Goal: Navigation & Orientation: Find specific page/section

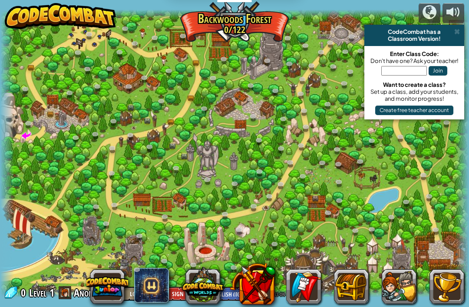
click at [456, 31] on span at bounding box center [457, 31] width 6 height 7
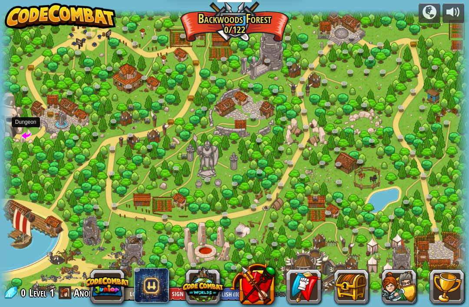
click at [24, 132] on span at bounding box center [26, 135] width 10 height 10
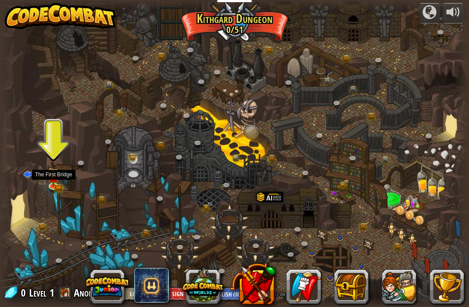
click at [59, 178] on img at bounding box center [54, 177] width 12 height 19
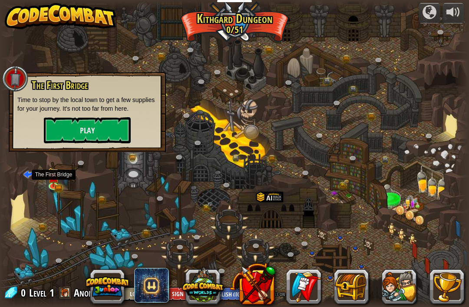
click at [98, 180] on div at bounding box center [234, 153] width 469 height 306
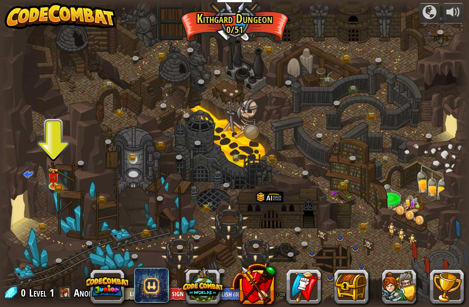
click at [23, 178] on span at bounding box center [28, 174] width 10 height 10
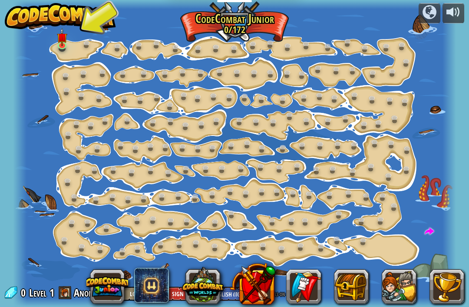
click at [456, 14] on div at bounding box center [453, 12] width 14 height 14
click at [433, 8] on div at bounding box center [429, 12] width 14 height 14
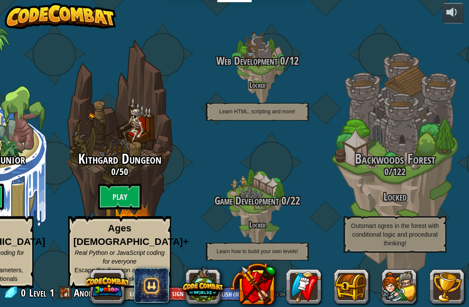
click at [451, 18] on div at bounding box center [453, 12] width 14 height 14
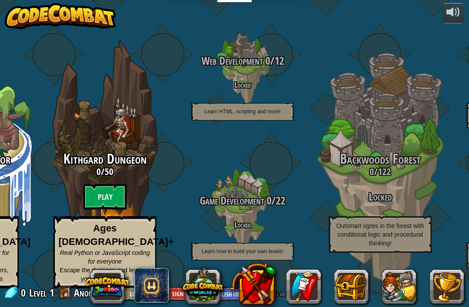
scroll to position [0, 102]
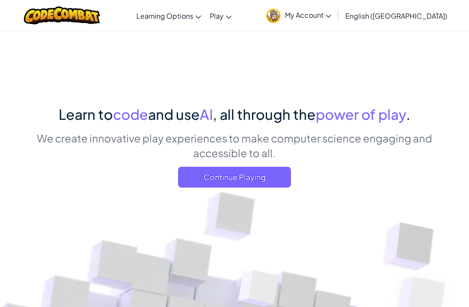
scroll to position [49, 0]
